Goal: Information Seeking & Learning: Learn about a topic

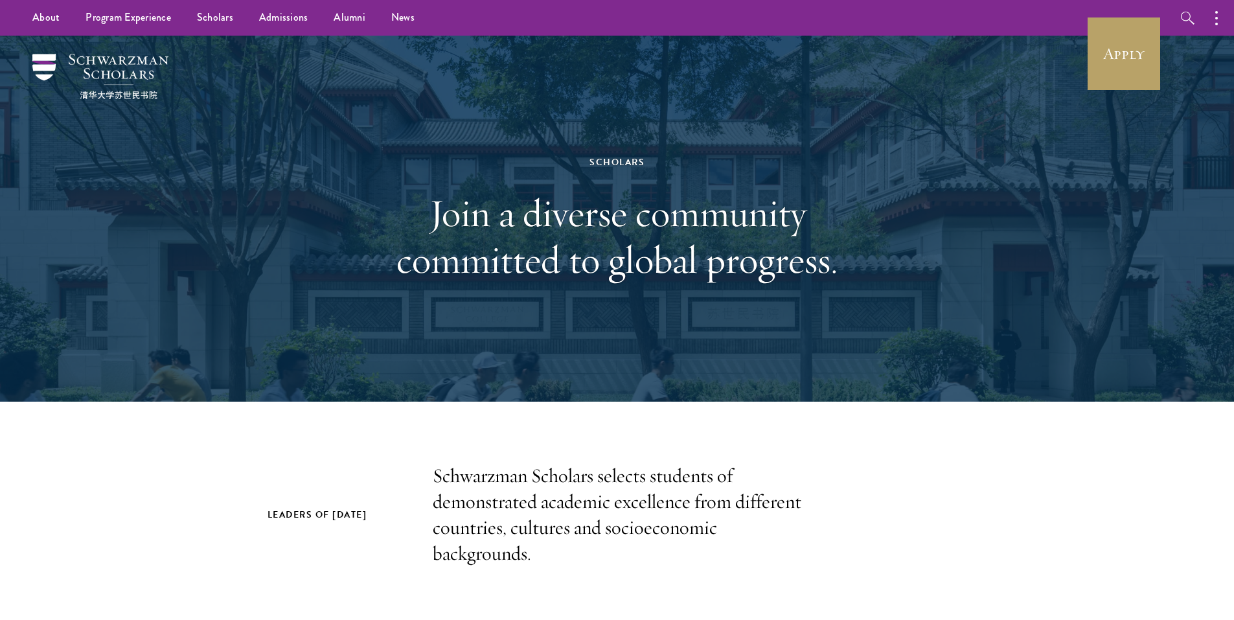
click at [510, 478] on p "Schwarzman Scholars selects students of demonstrated academic excellence from d…" at bounding box center [617, 515] width 369 height 104
click at [510, 475] on p "Schwarzman Scholars selects students of demonstrated academic excellence from d…" at bounding box center [617, 515] width 369 height 104
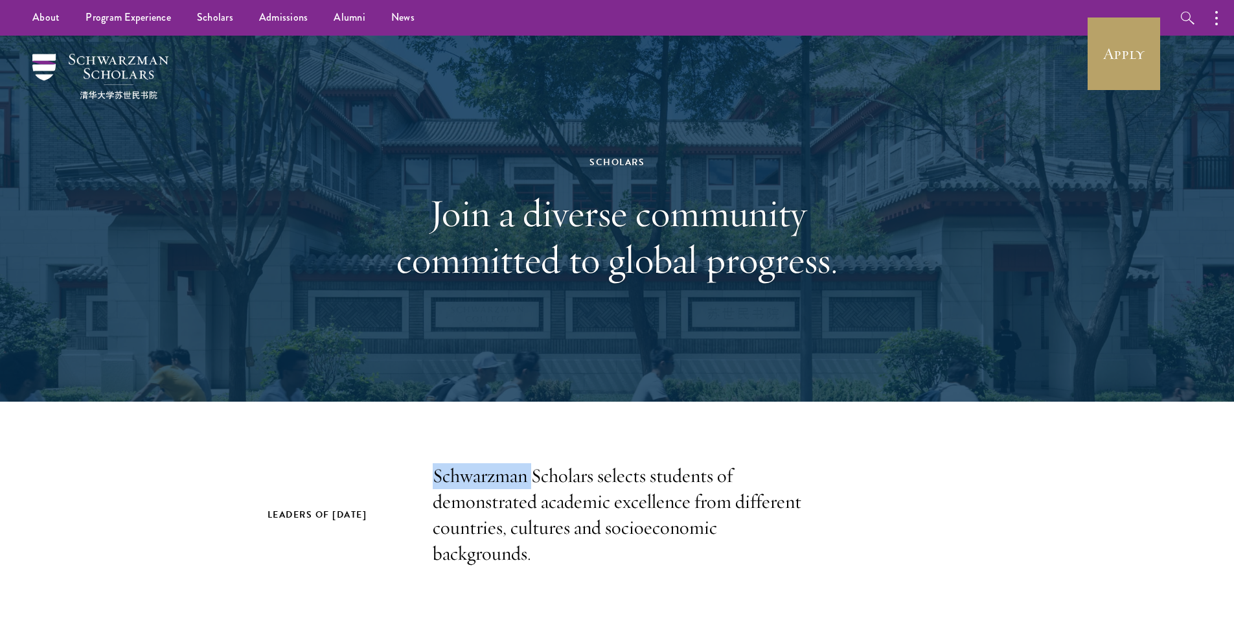
click at [510, 475] on p "Schwarzman Scholars selects students of demonstrated academic excellence from d…" at bounding box center [617, 515] width 369 height 104
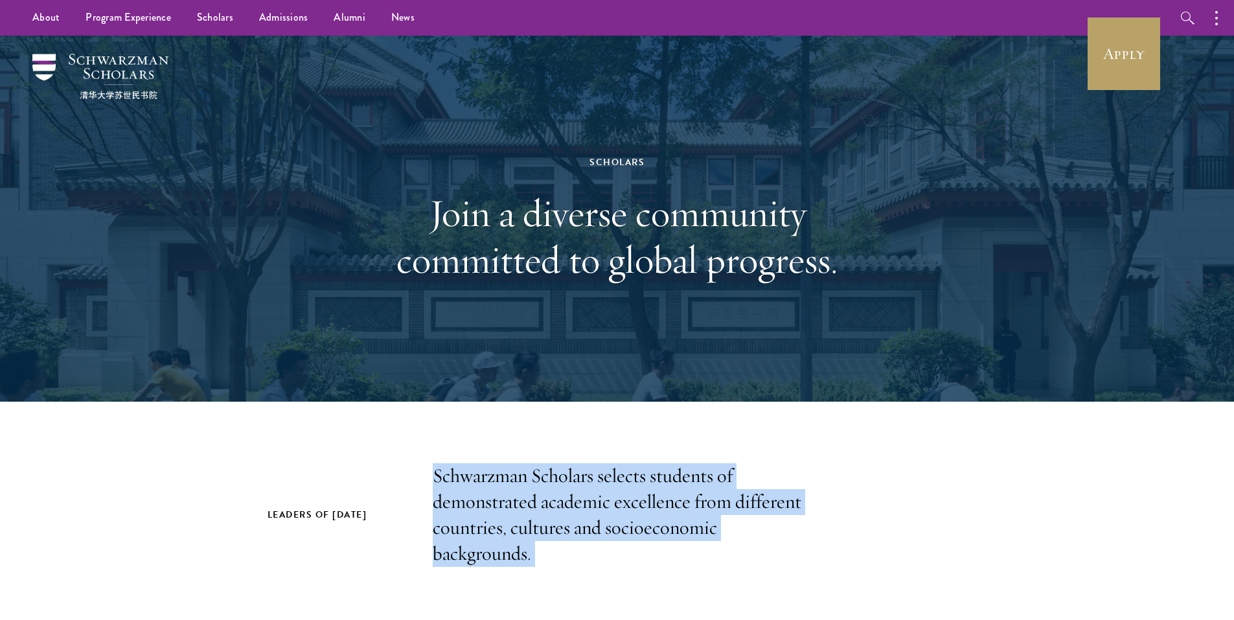
click at [510, 475] on p "Schwarzman Scholars selects students of demonstrated academic excellence from d…" at bounding box center [617, 515] width 369 height 104
click at [509, 474] on p "Schwarzman Scholars selects students of demonstrated academic excellence from d…" at bounding box center [617, 515] width 369 height 104
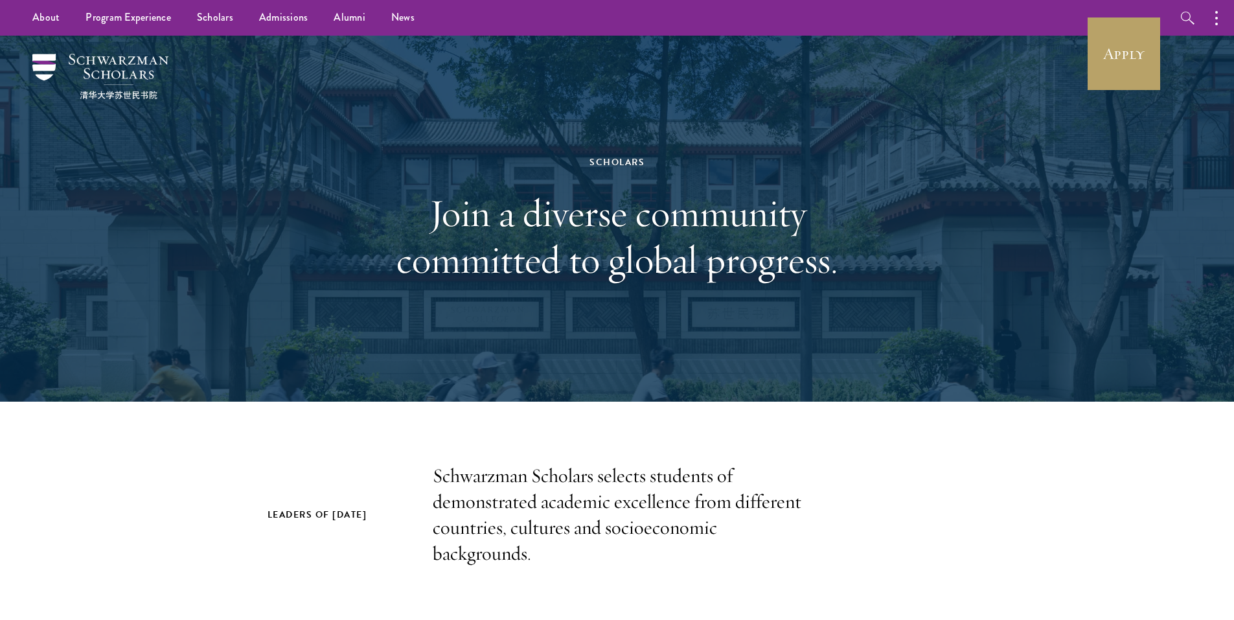
click at [509, 474] on p "Schwarzman Scholars selects students of demonstrated academic excellence from d…" at bounding box center [617, 515] width 369 height 104
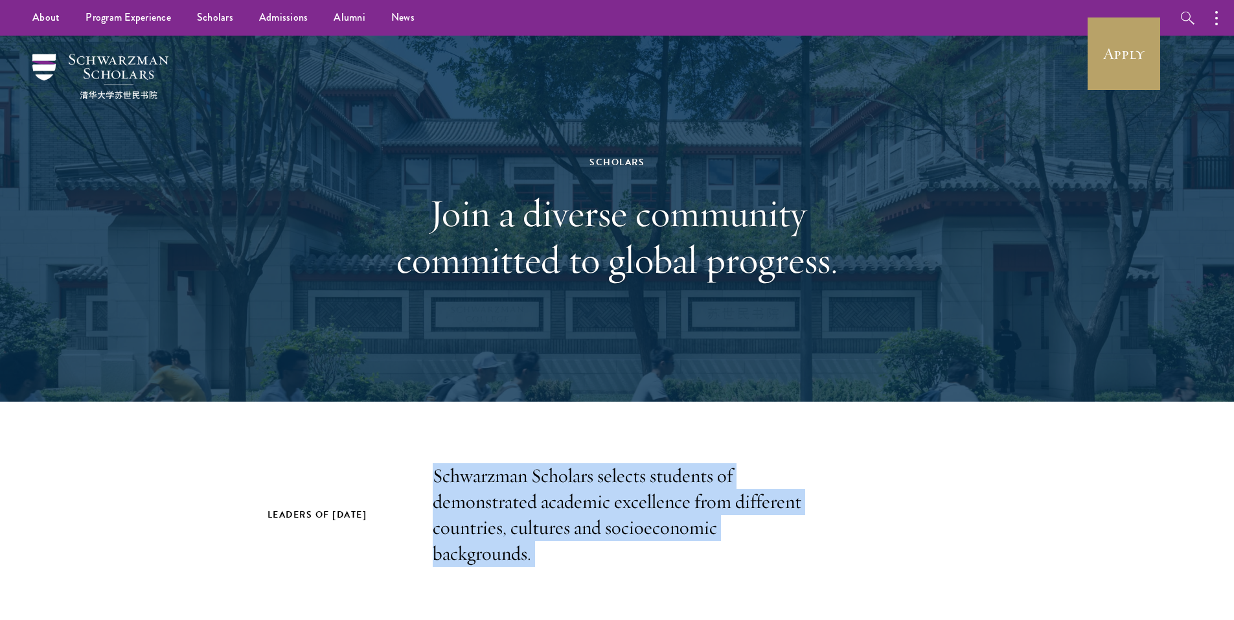
click at [509, 474] on p "Schwarzman Scholars selects students of demonstrated academic excellence from d…" at bounding box center [617, 515] width 369 height 104
click at [509, 473] on p "Schwarzman Scholars selects students of demonstrated academic excellence from d…" at bounding box center [617, 515] width 369 height 104
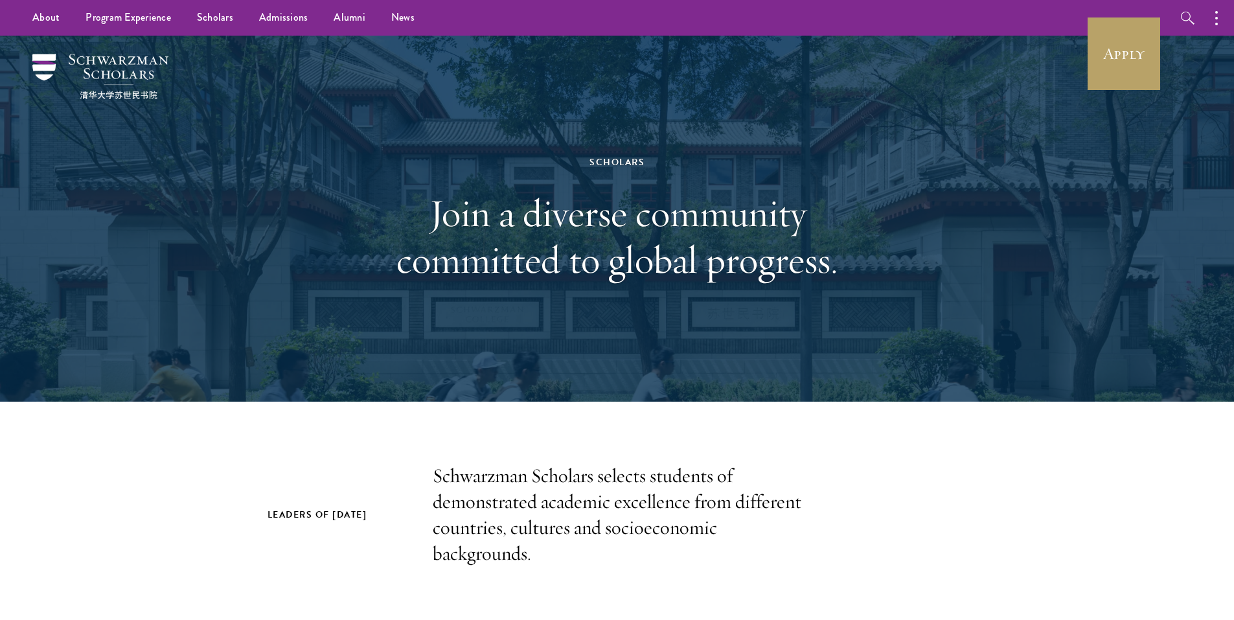
click at [509, 473] on p "Schwarzman Scholars selects students of demonstrated academic excellence from d…" at bounding box center [617, 515] width 369 height 104
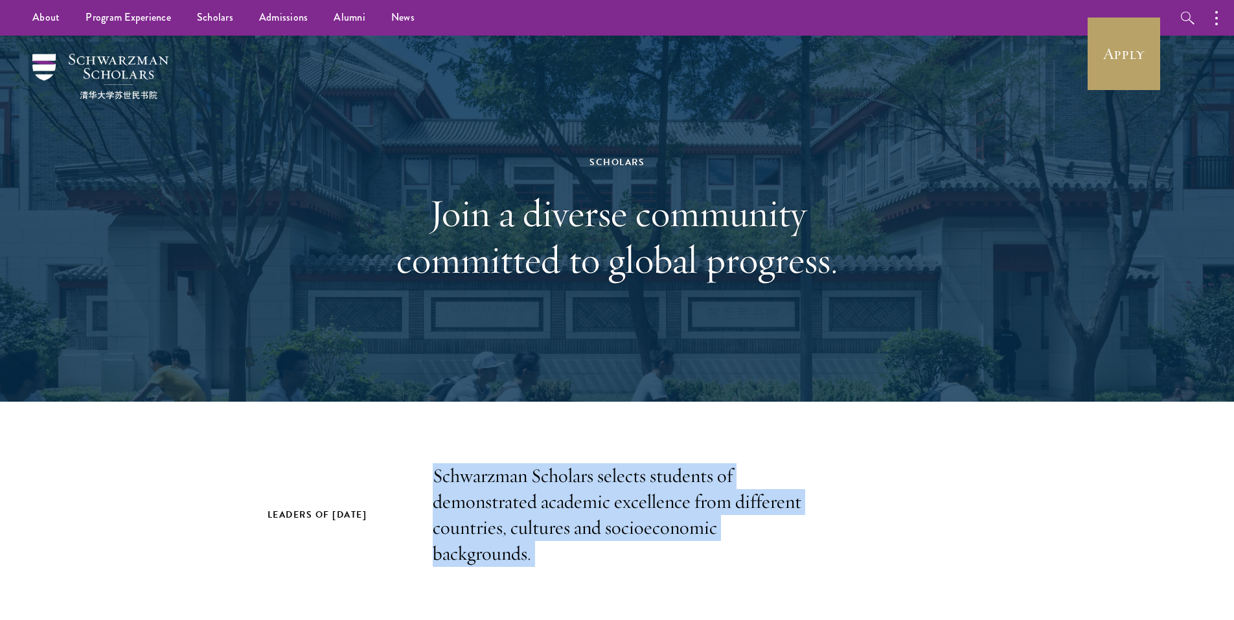
click at [509, 473] on p "Schwarzman Scholars selects students of demonstrated academic excellence from d…" at bounding box center [617, 515] width 369 height 104
click at [528, 556] on p "Schwarzman Scholars selects students of demonstrated academic excellence from d…" at bounding box center [617, 515] width 369 height 104
drag, startPoint x: 532, startPoint y: 556, endPoint x: 416, endPoint y: 475, distance: 141.8
click at [416, 475] on div "Leaders of [DATE] Schwarzman Scholars selects students of demonstrated academic…" at bounding box center [616, 515] width 699 height 104
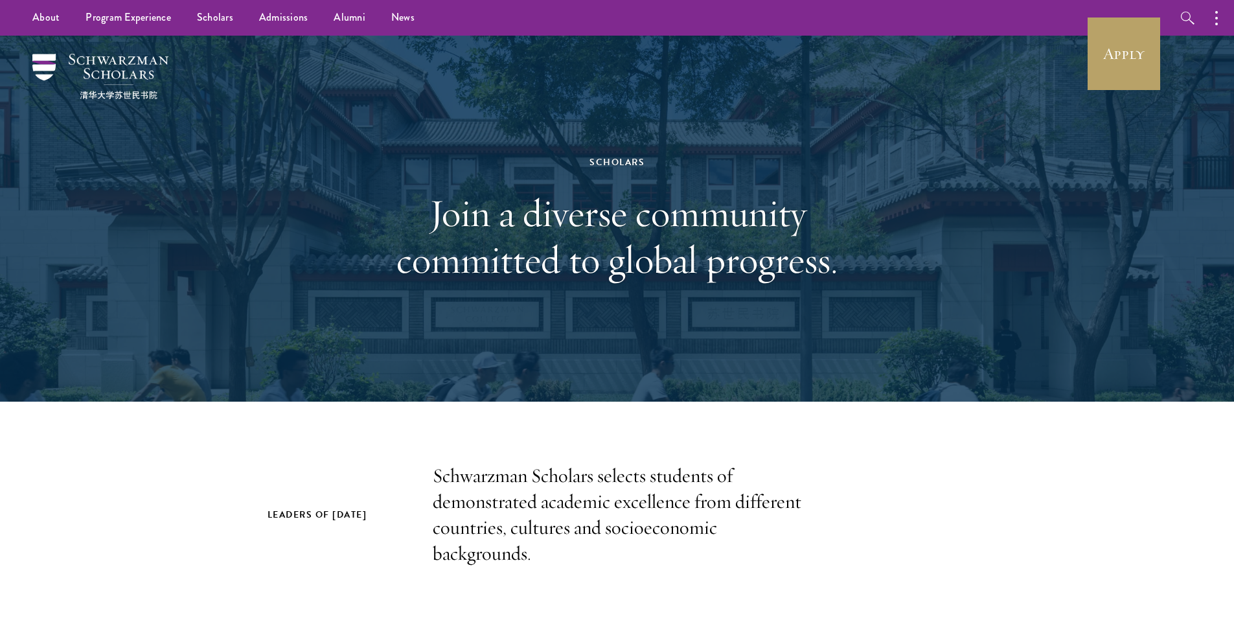
click at [402, 523] on div "Leaders of [DATE] Schwarzman Scholars selects students of demonstrated academic…" at bounding box center [616, 515] width 699 height 104
click at [368, 507] on h2 "Leaders of [DATE]" at bounding box center [336, 514] width 139 height 16
click at [350, 512] on h2 "Leaders of [DATE]" at bounding box center [336, 514] width 139 height 16
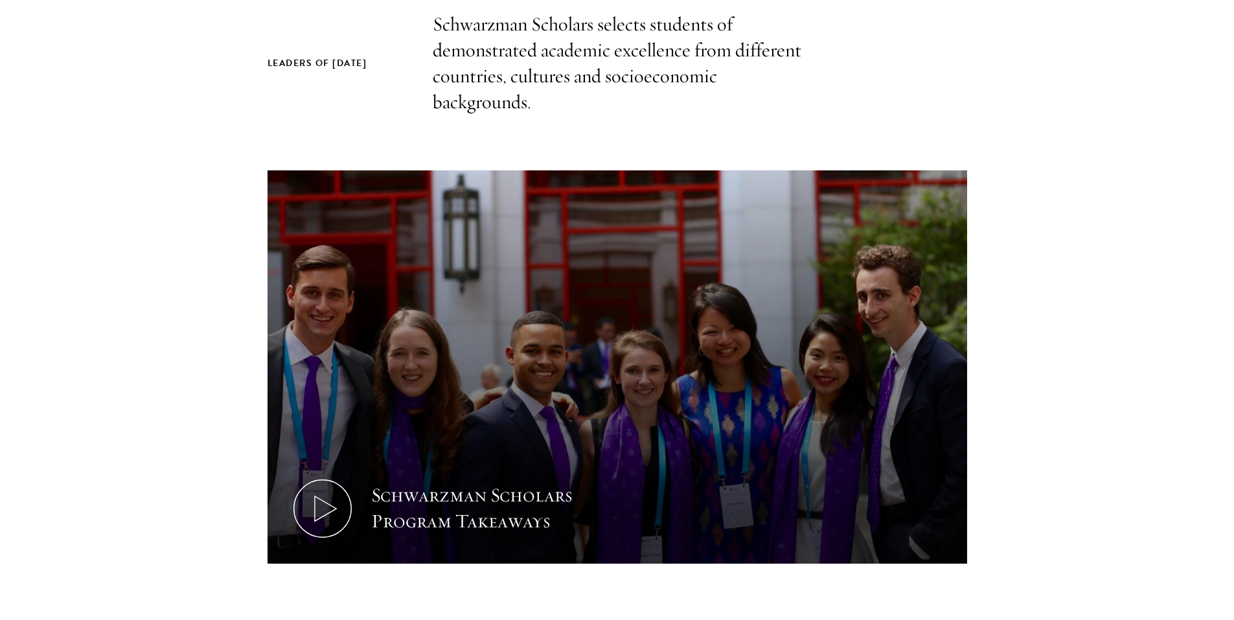
scroll to position [453, 0]
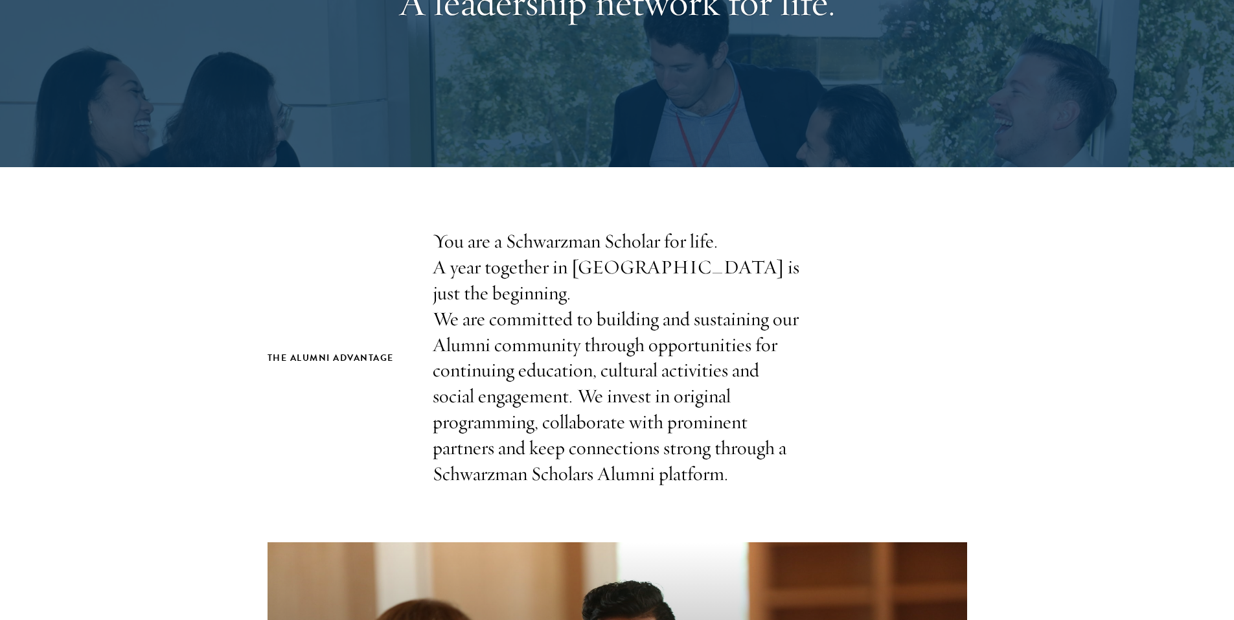
scroll to position [324, 0]
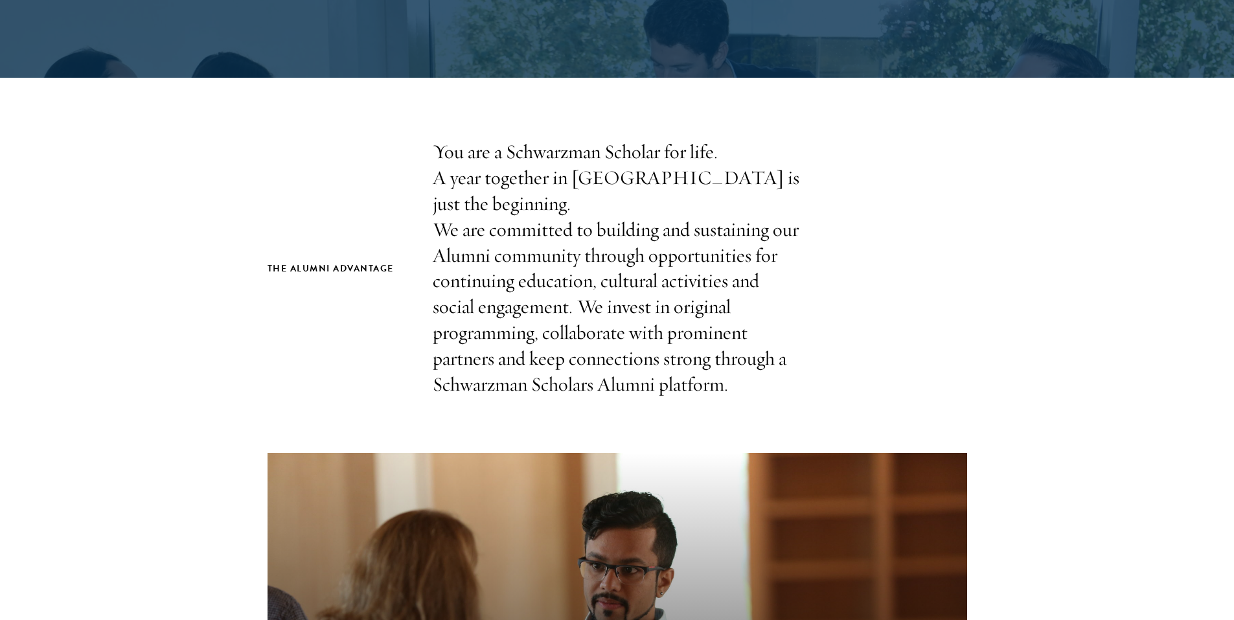
click at [563, 312] on p "You are a Schwarzman Scholar for life. A year together in Beijing is just the b…" at bounding box center [617, 268] width 369 height 258
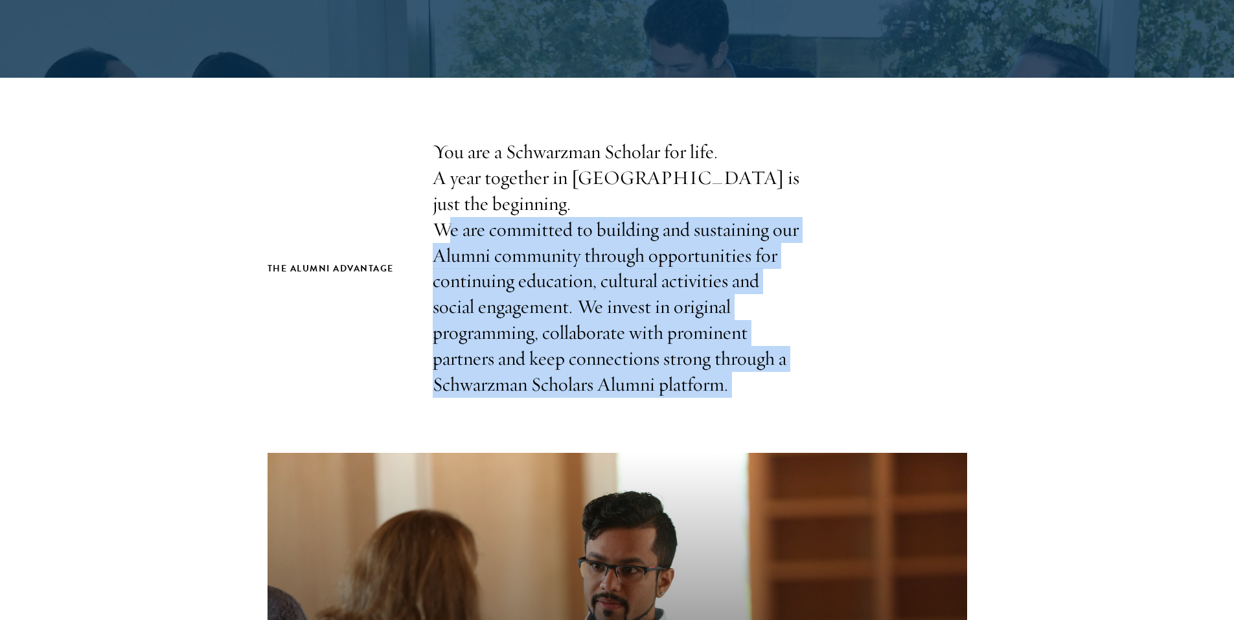
click at [563, 312] on p "You are a Schwarzman Scholar for life. A year together in Beijing is just the b…" at bounding box center [617, 268] width 369 height 258
click at [564, 303] on p "You are a Schwarzman Scholar for life. A year together in Beijing is just the b…" at bounding box center [617, 268] width 369 height 258
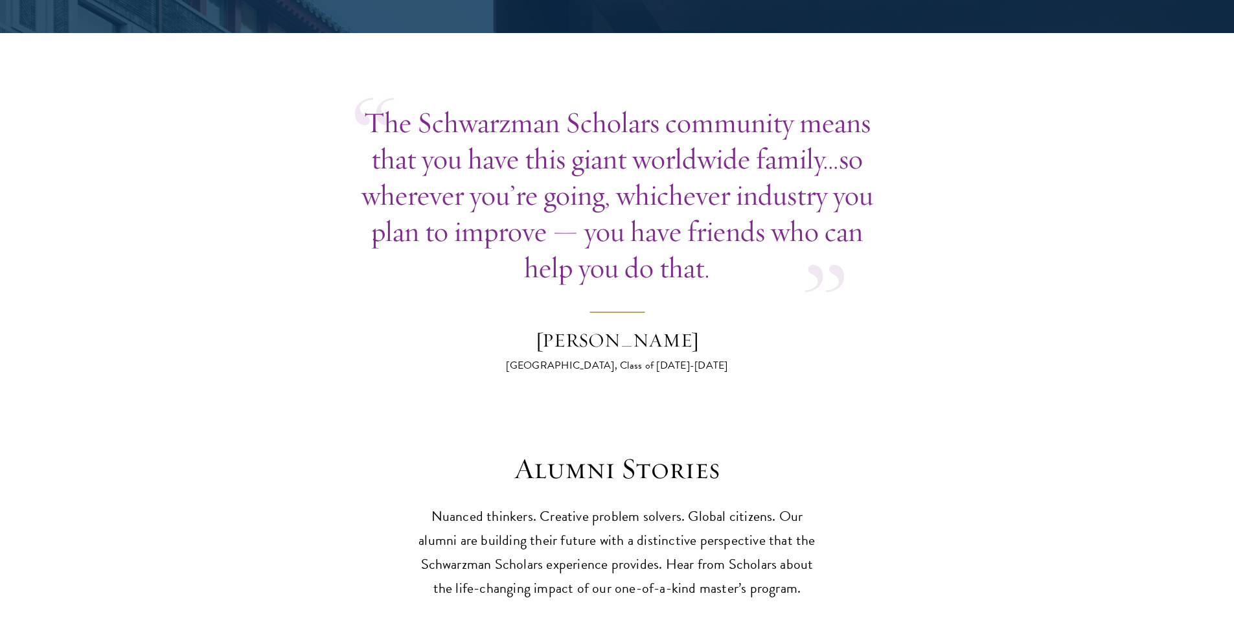
scroll to position [3368, 0]
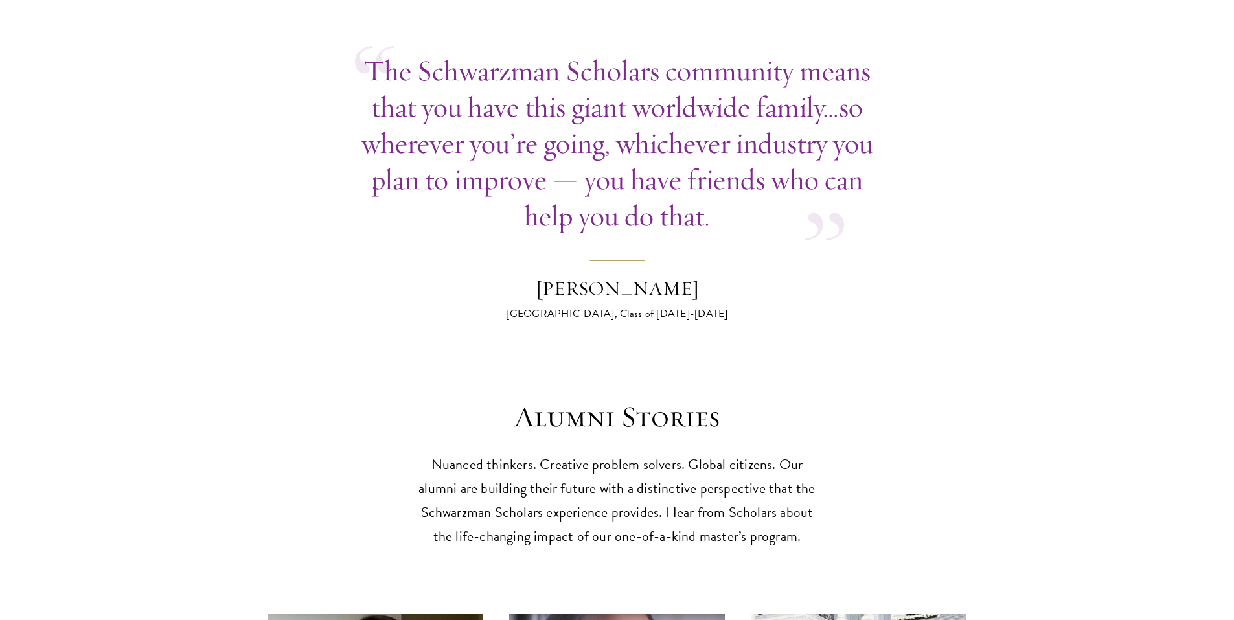
click at [652, 106] on p "The Schwarzman Scholars community means that you have this giant worldwide fami…" at bounding box center [617, 142] width 525 height 181
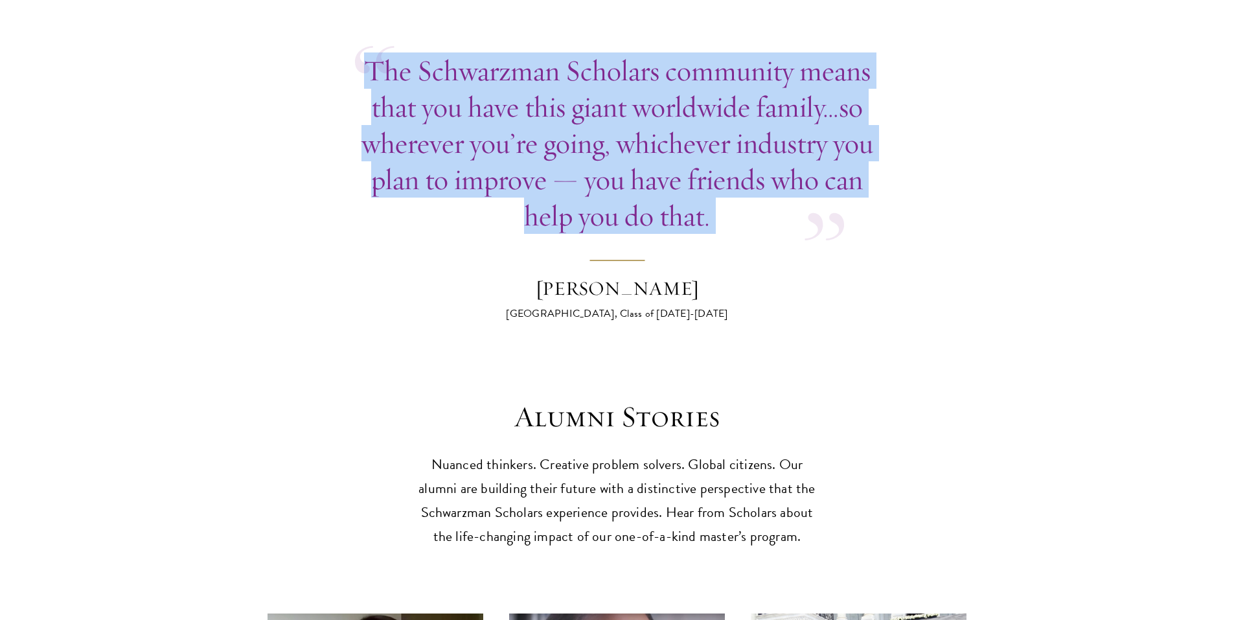
click at [652, 106] on p "The Schwarzman Scholars community means that you have this giant worldwide fami…" at bounding box center [617, 142] width 525 height 181
click at [650, 104] on p "The Schwarzman Scholars community means that you have this giant worldwide fami…" at bounding box center [617, 142] width 525 height 181
drag, startPoint x: 844, startPoint y: 197, endPoint x: 341, endPoint y: 27, distance: 530.4
click at [341, 52] on section "The Schwarzman Scholars community means that you have this giant worldwide fami…" at bounding box center [617, 186] width 1234 height 269
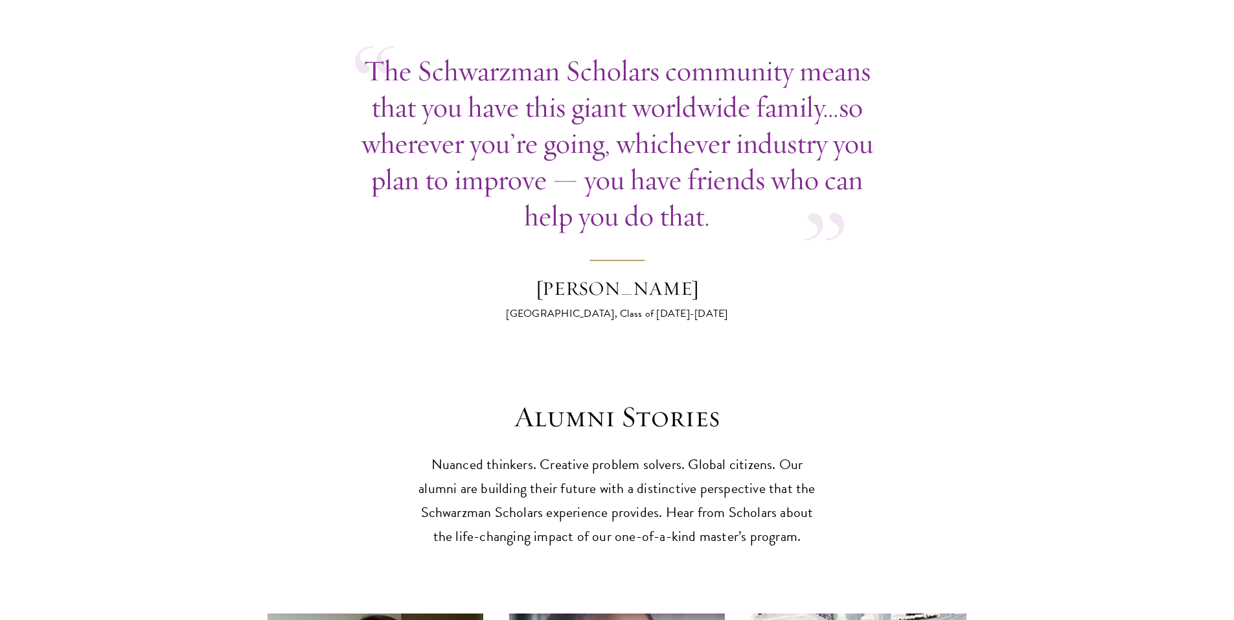
click at [355, 52] on div "The Schwarzman Scholars community means that you have this giant worldwide fami…" at bounding box center [617, 142] width 525 height 181
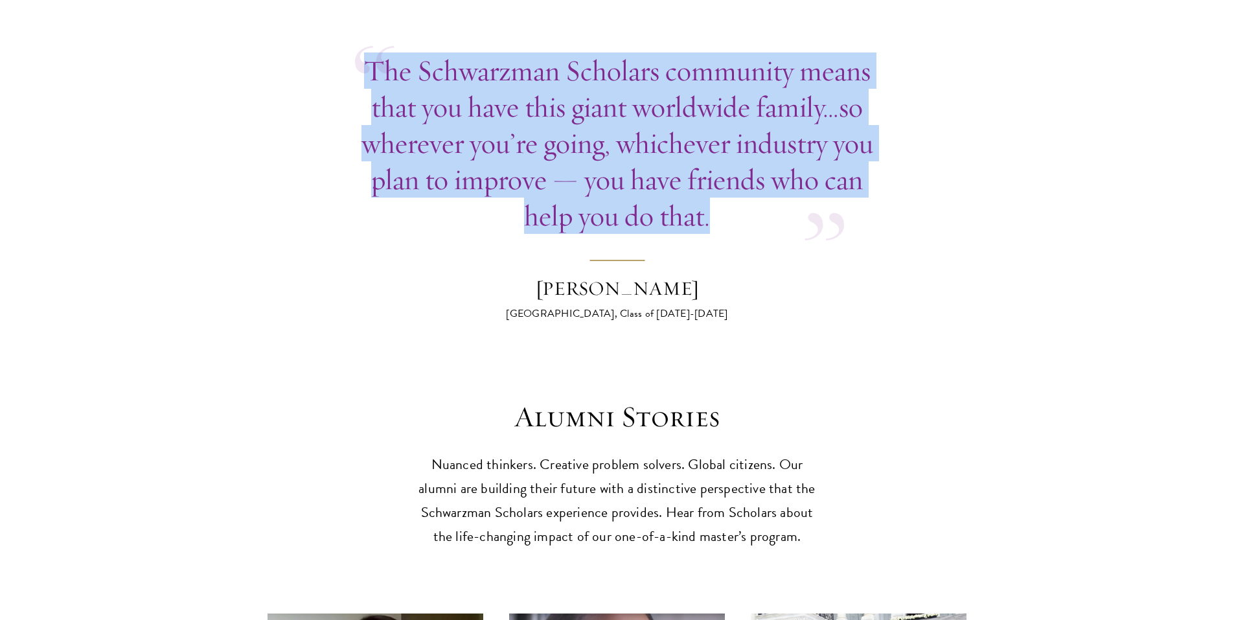
drag, startPoint x: 369, startPoint y: 40, endPoint x: 850, endPoint y: 198, distance: 506.3
click at [850, 198] on div "The Schwarzman Scholars community means that you have this giant worldwide fami…" at bounding box center [617, 142] width 525 height 181
click at [725, 201] on p "The Schwarzman Scholars community means that you have this giant worldwide fami…" at bounding box center [617, 142] width 525 height 181
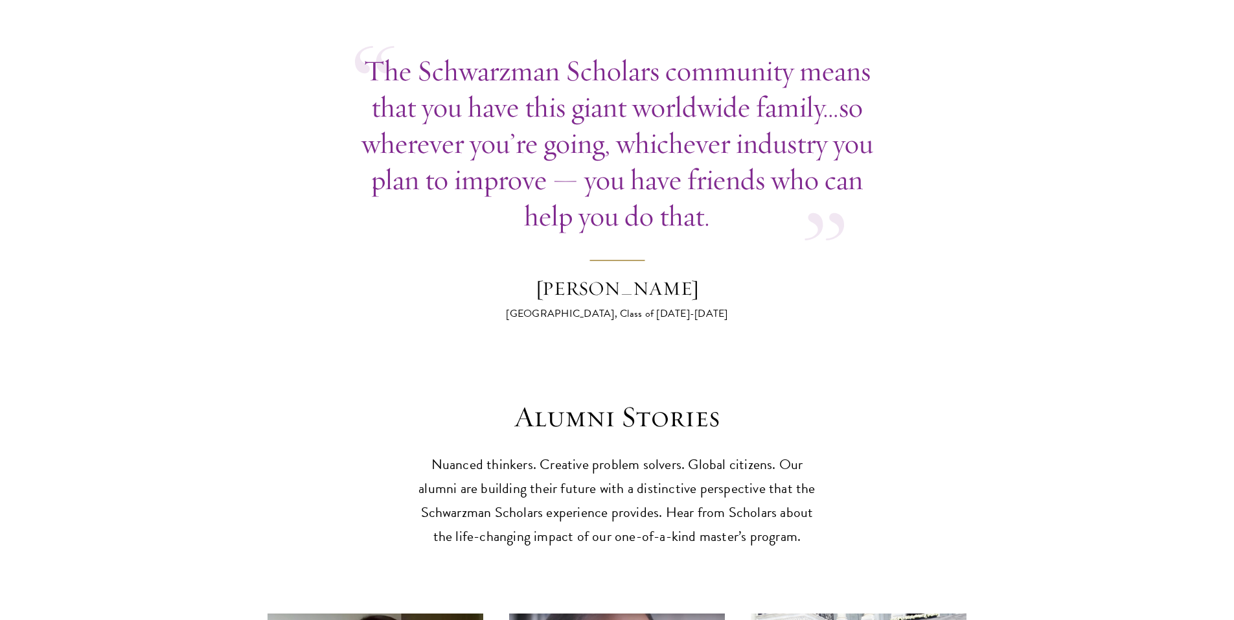
click at [727, 198] on p "The Schwarzman Scholars community means that you have this giant worldwide fami…" at bounding box center [617, 142] width 525 height 181
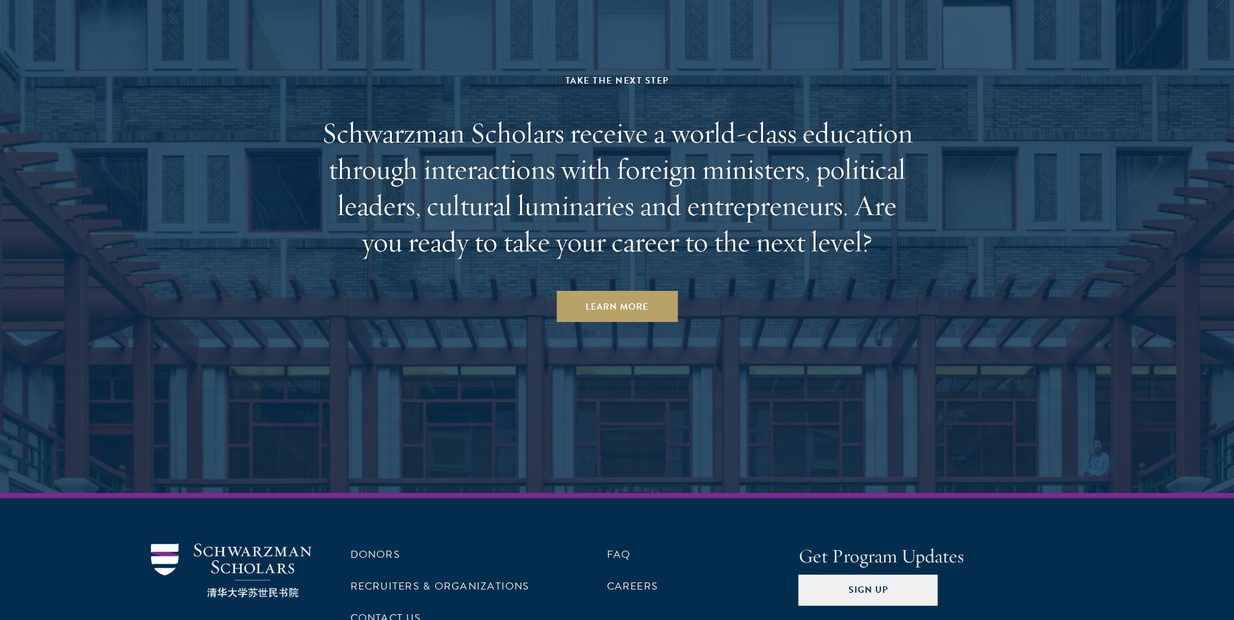
scroll to position [5647, 0]
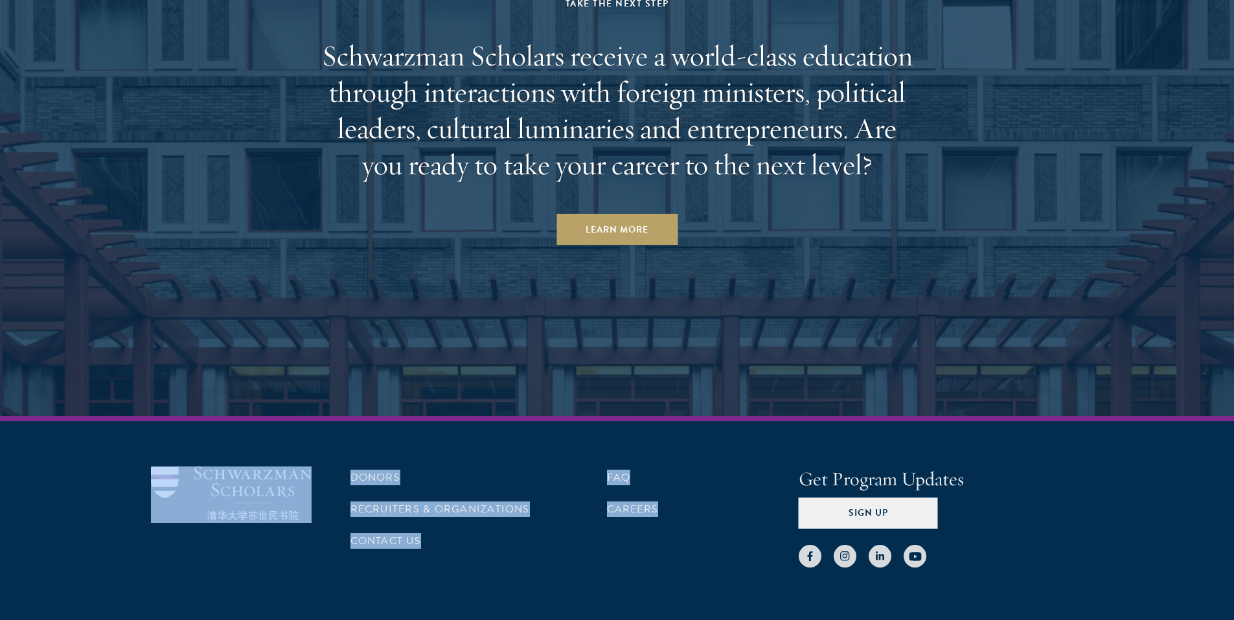
drag, startPoint x: 327, startPoint y: 409, endPoint x: 693, endPoint y: 482, distance: 373.0
click at [693, 482] on div "Donors Recruiters & Organizations Contact Us FAQ Careers Get Program Updates Si…" at bounding box center [617, 516] width 933 height 101
click at [624, 528] on div "Donors Recruiters & Organizations Contact Us FAQ Careers Get Program Updates Si…" at bounding box center [617, 547] width 1234 height 262
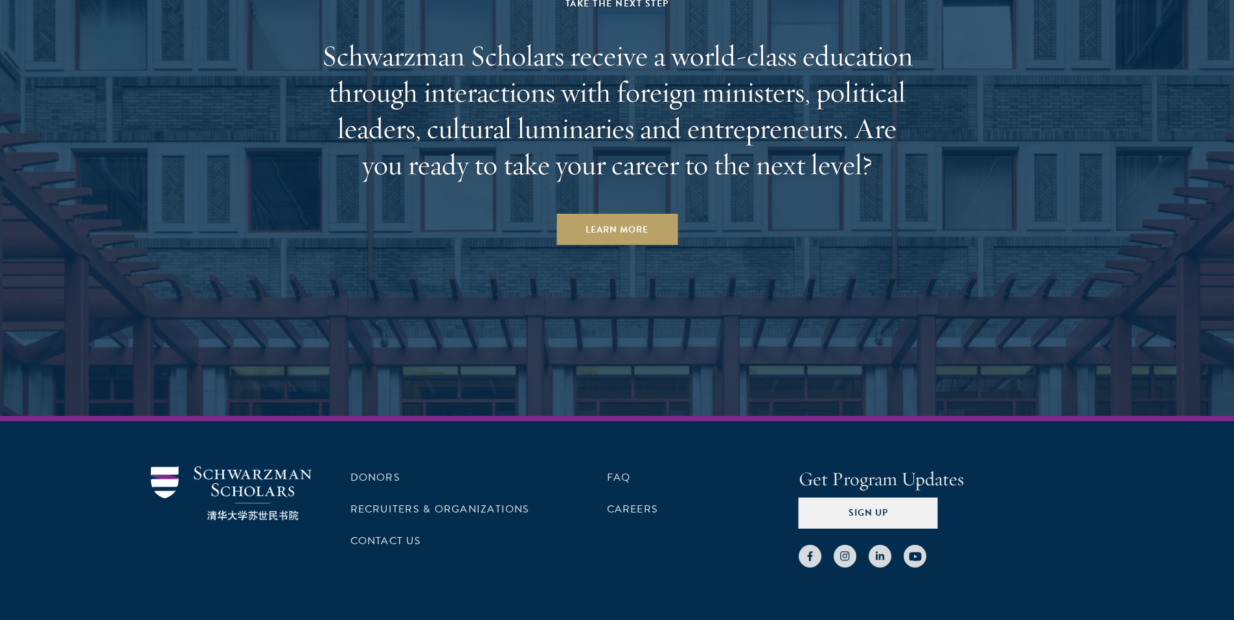
click at [902, 466] on h4 "Get Program Updates" at bounding box center [941, 479] width 285 height 26
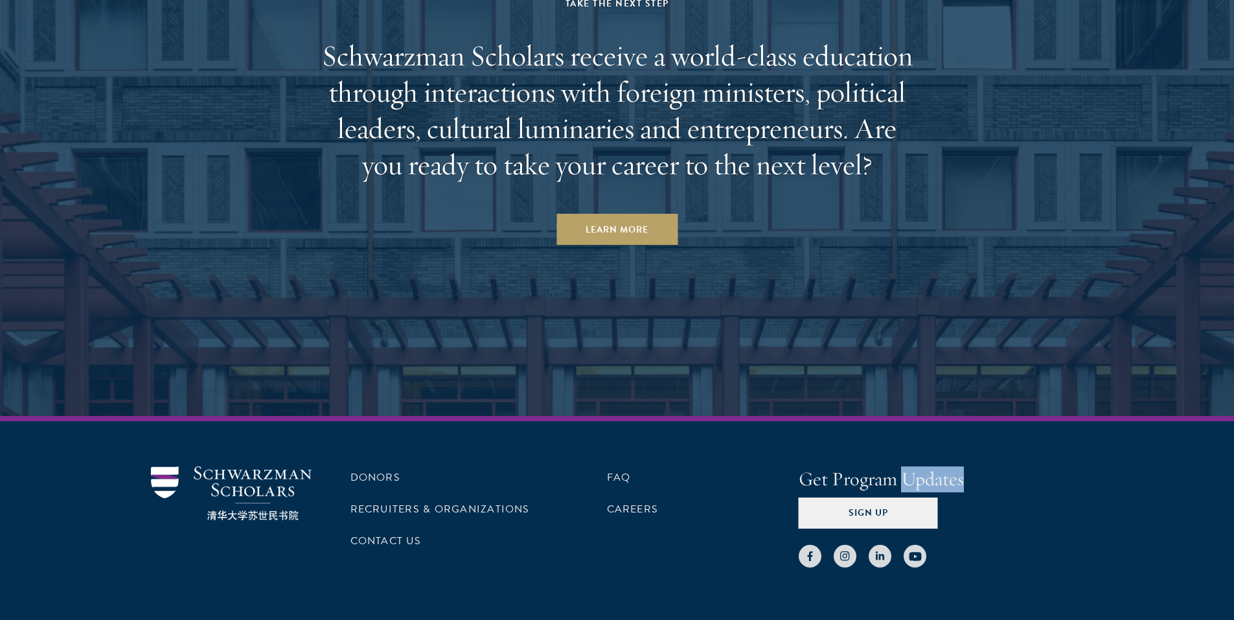
click at [902, 466] on h4 "Get Program Updates" at bounding box center [941, 479] width 285 height 26
click at [606, 98] on h2 "Schwarzman Scholars receive a world-class education through interactions with f…" at bounding box center [617, 110] width 602 height 145
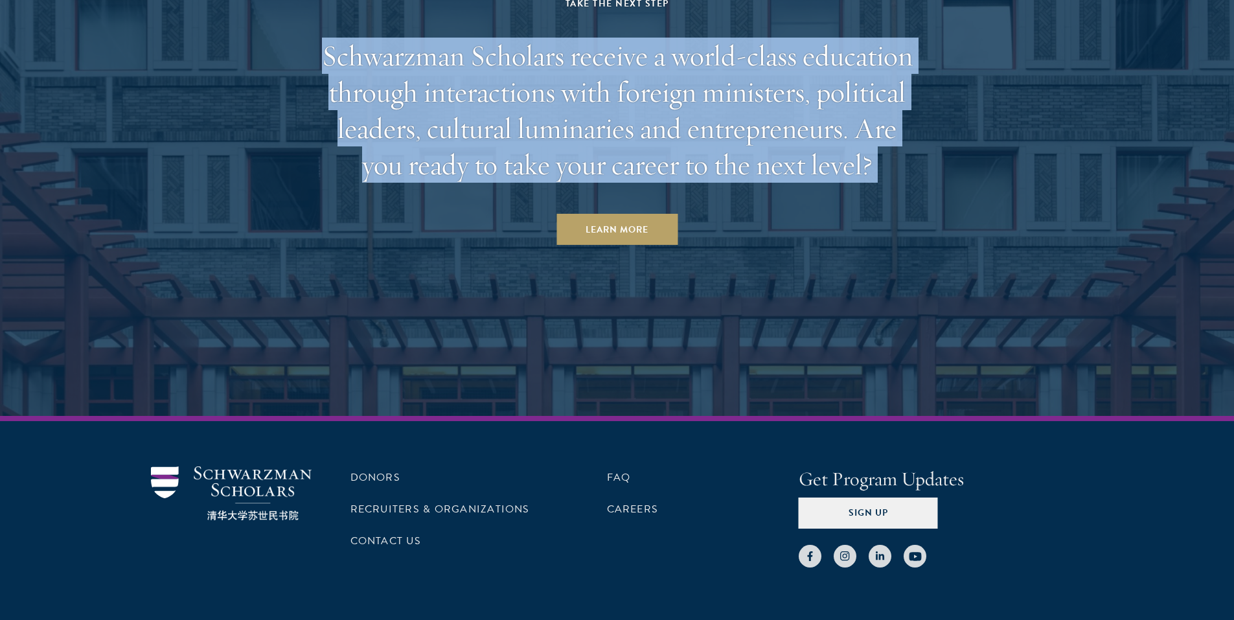
click at [606, 98] on h2 "Schwarzman Scholars receive a world-class education through interactions with f…" at bounding box center [617, 110] width 602 height 145
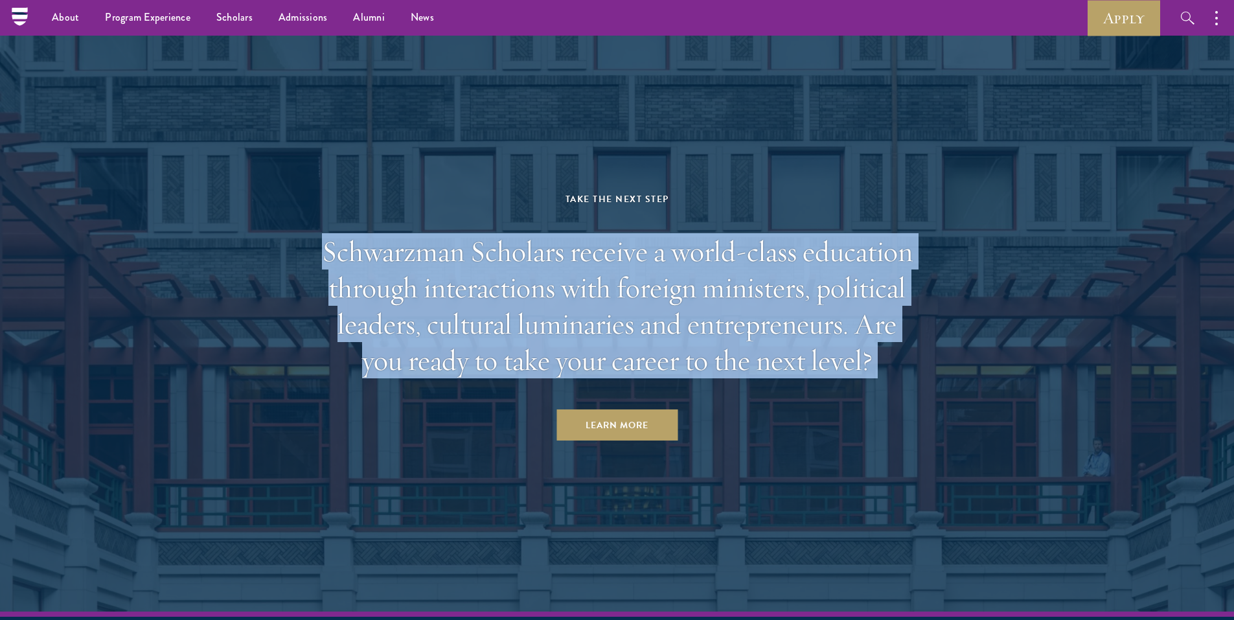
scroll to position [5451, 0]
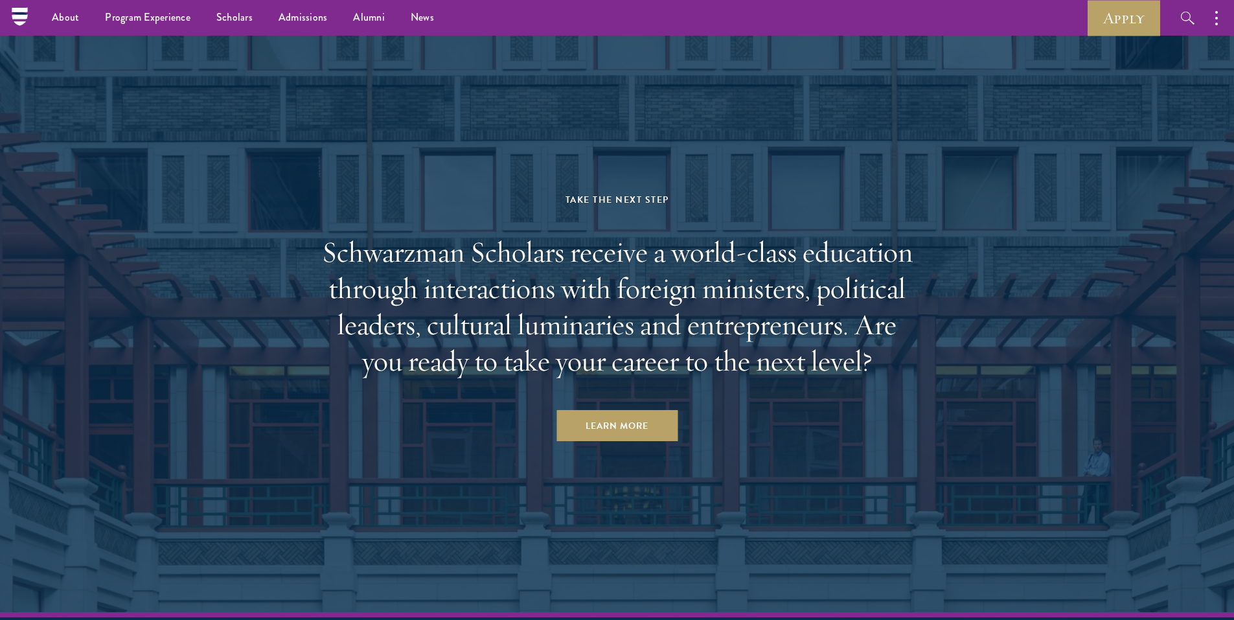
click at [575, 192] on div "Take the Next Step" at bounding box center [617, 200] width 602 height 16
